Goal: Task Accomplishment & Management: Manage account settings

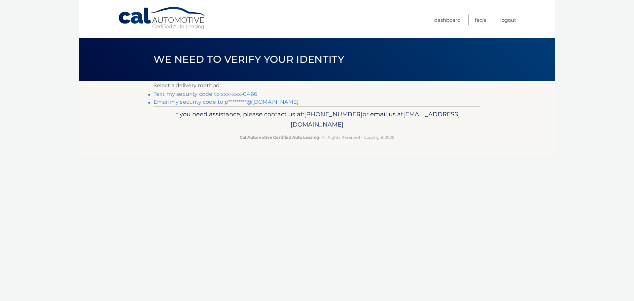
click at [221, 101] on link "Email my security code to p*********@gmail.com" at bounding box center [226, 102] width 145 height 6
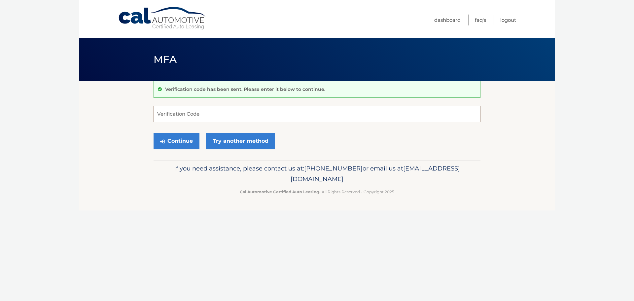
click at [194, 115] on input "Verification Code" at bounding box center [317, 114] width 327 height 17
paste input "117361"
type input "117361"
click at [184, 144] on button "Continue" at bounding box center [177, 141] width 46 height 17
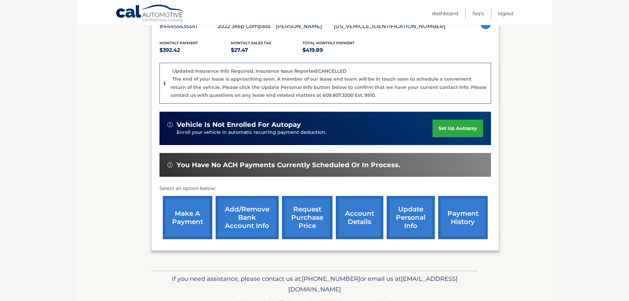
scroll to position [132, 0]
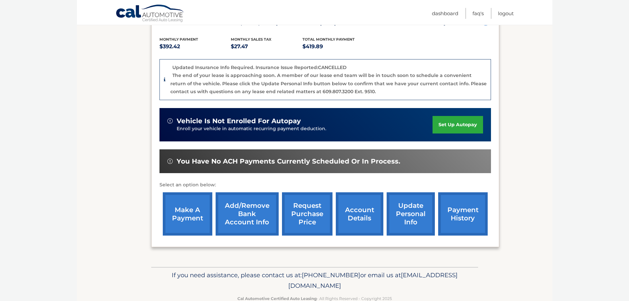
click at [185, 216] on link "make a payment" at bounding box center [188, 213] width 50 height 43
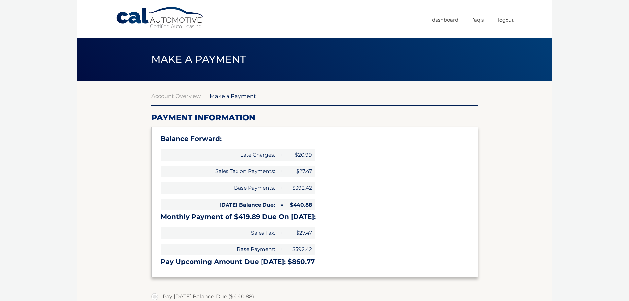
select select "ZDc3ODUwZjEtYzQ1ZC00ZGE1LTk3MWUtNzZiY2VjODcxMjdi"
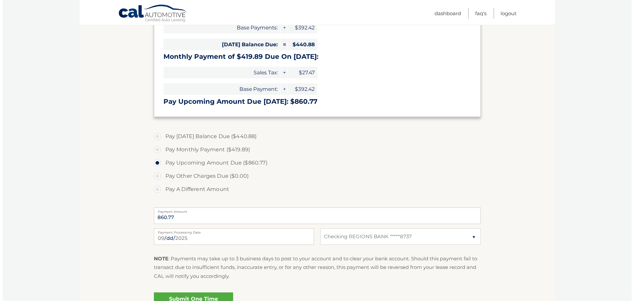
scroll to position [198, 0]
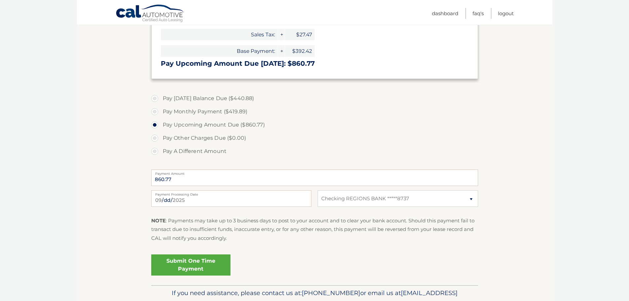
click at [196, 264] on link "Submit One Time Payment" at bounding box center [190, 264] width 79 height 21
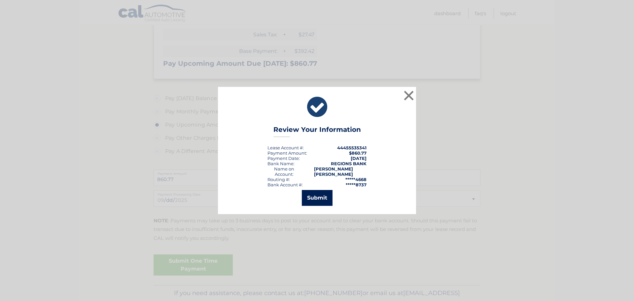
click at [320, 200] on button "Submit" at bounding box center [317, 198] width 31 height 16
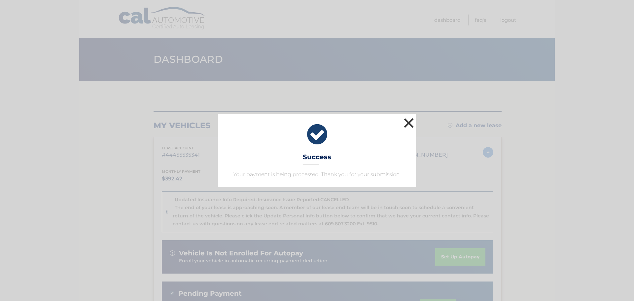
click at [408, 125] on button "×" at bounding box center [408, 122] width 13 height 13
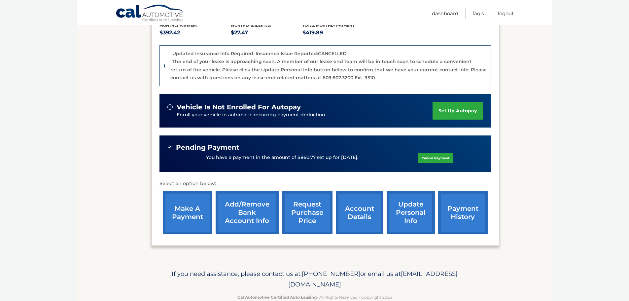
scroll to position [161, 0]
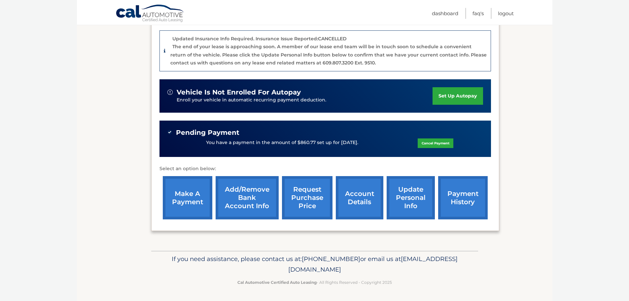
click at [458, 192] on link "payment history" at bounding box center [463, 197] width 50 height 43
